Goal: Task Accomplishment & Management: Manage account settings

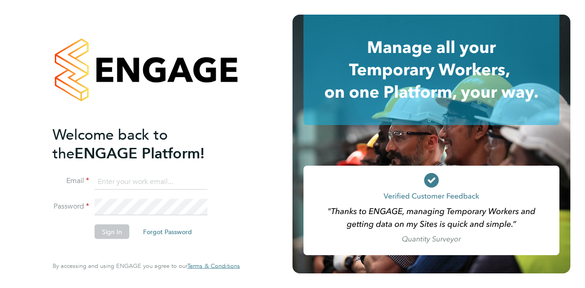
type input "[PERSON_NAME][EMAIL_ADDRESS][DOMAIN_NAME]"
click at [109, 233] on button "Sign In" at bounding box center [112, 231] width 35 height 15
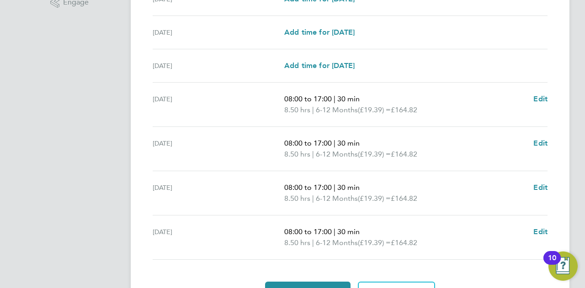
scroll to position [359, 0]
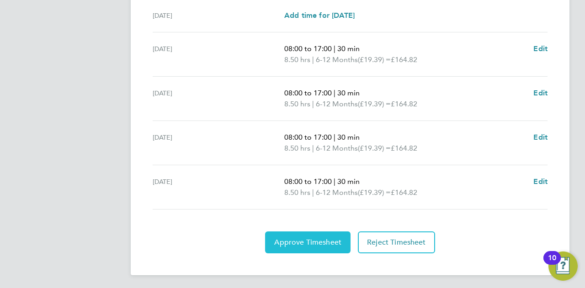
click at [301, 241] on span "Approve Timesheet" at bounding box center [307, 242] width 67 height 9
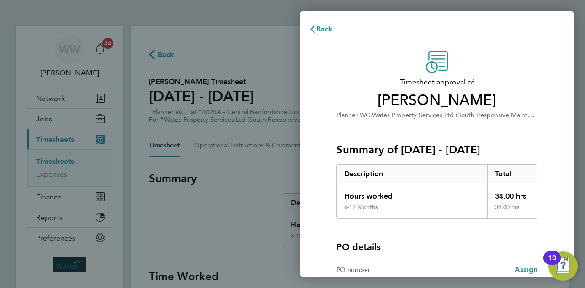
click at [446, 237] on div "PO details PO number Assign" at bounding box center [436, 251] width 201 height 64
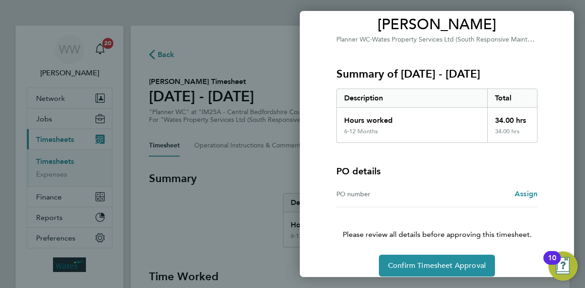
scroll to position [85, 0]
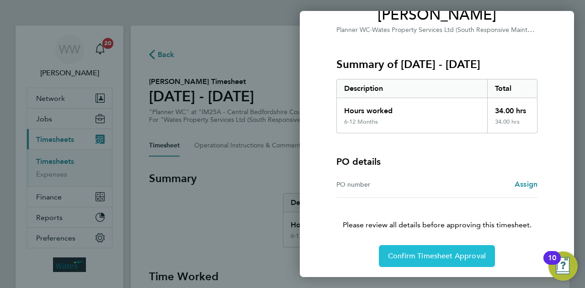
click at [418, 258] on span "Confirm Timesheet Approval" at bounding box center [437, 256] width 98 height 9
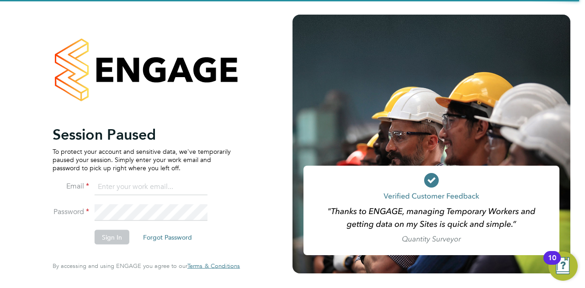
type input "[PERSON_NAME][EMAIL_ADDRESS][DOMAIN_NAME]"
